Goal: Check status: Check status

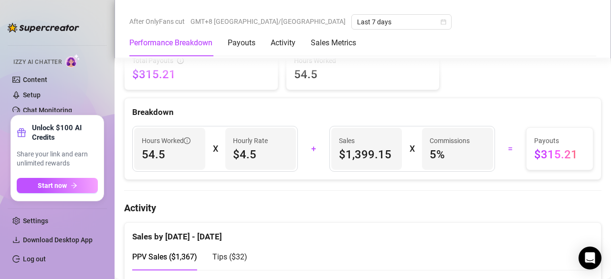
scroll to position [610, 0]
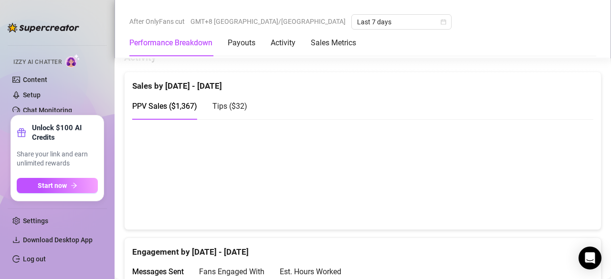
click at [230, 102] on span "Tips ( $32 )" at bounding box center [229, 106] width 35 height 9
click at [159, 102] on span "PPV Sales ( $1,367 )" at bounding box center [164, 106] width 65 height 9
click at [218, 102] on span "Tips ( $32 )" at bounding box center [229, 106] width 35 height 9
click at [167, 102] on span "PPV Sales ( $1,367 )" at bounding box center [164, 106] width 65 height 9
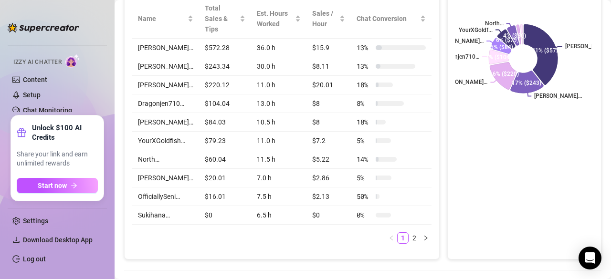
scroll to position [0, 0]
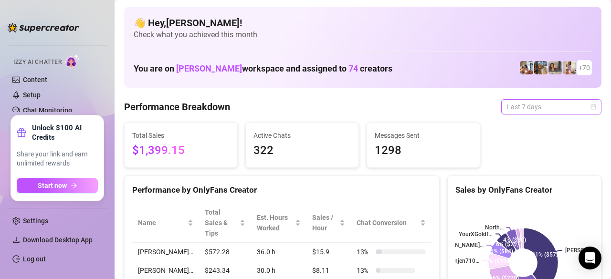
click at [540, 107] on span "Last 7 days" at bounding box center [551, 107] width 89 height 14
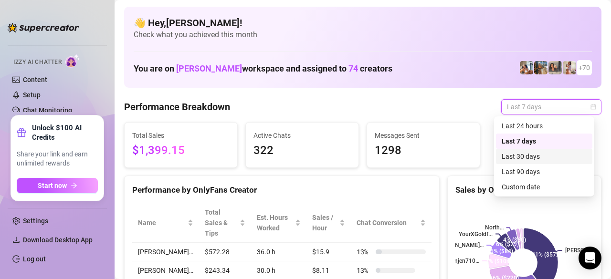
click at [529, 153] on div "Last 30 days" at bounding box center [544, 156] width 85 height 10
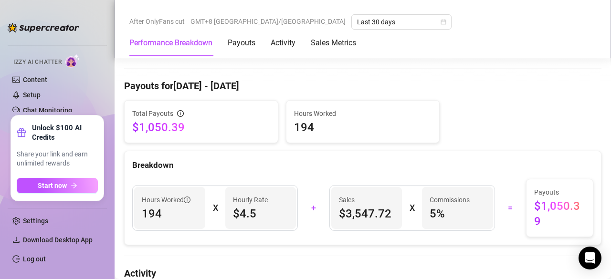
scroll to position [406, 0]
drag, startPoint x: 340, startPoint y: 198, endPoint x: 393, endPoint y: 202, distance: 52.7
click at [393, 202] on div "Sales $3,547.72" at bounding box center [366, 209] width 71 height 42
copy span "3,547.72"
click at [351, 23] on div "Last 30 days" at bounding box center [401, 21] width 100 height 15
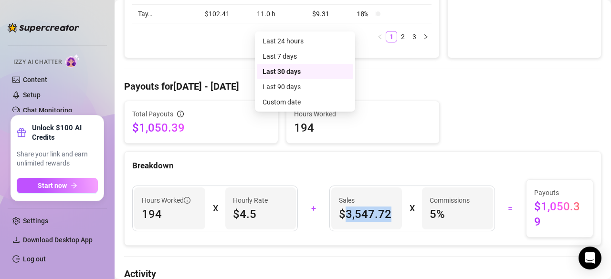
scroll to position [0, 0]
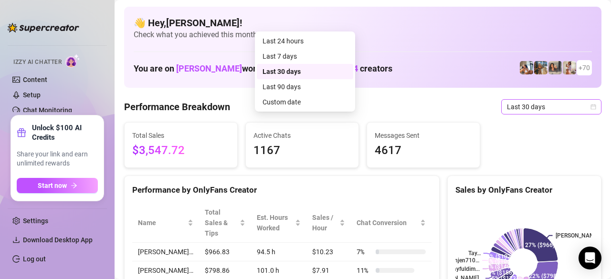
click at [590, 108] on icon "calendar" at bounding box center [593, 107] width 6 height 6
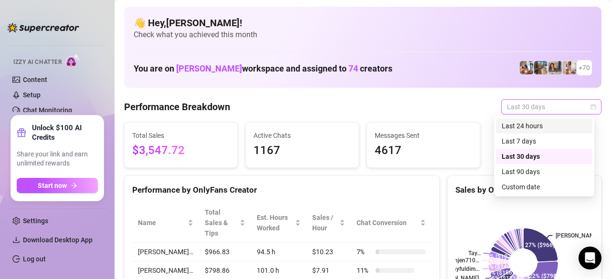
click at [590, 104] on icon "calendar" at bounding box center [593, 107] width 6 height 6
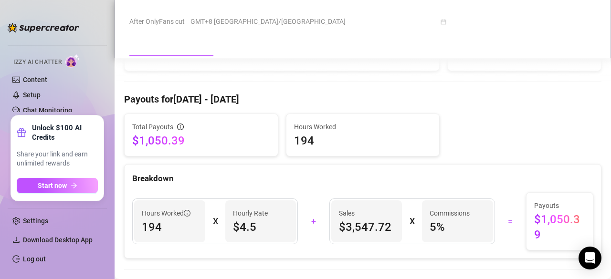
scroll to position [393, 0]
